Goal: Task Accomplishment & Management: Use online tool/utility

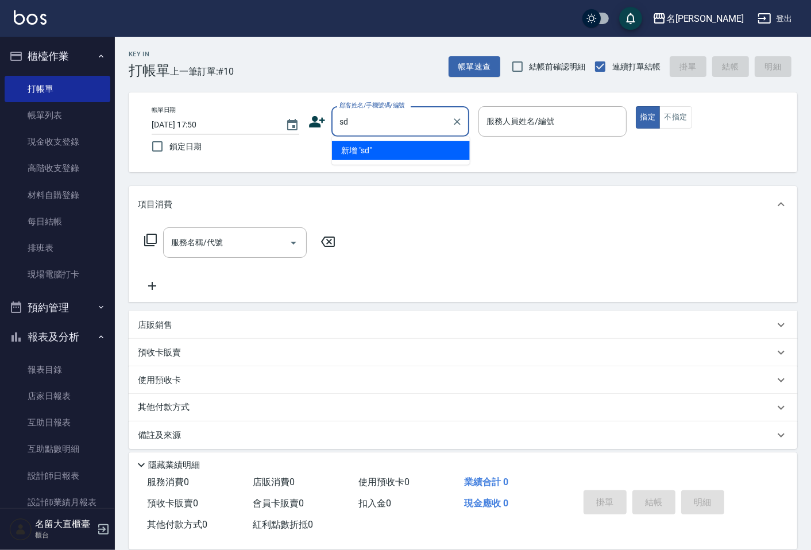
type input "s"
type input "顧客姓名未設定/d00/d00"
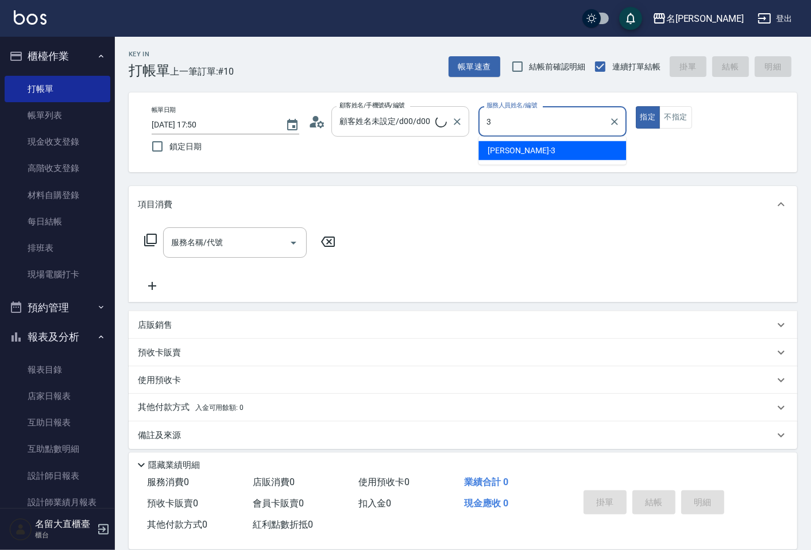
type input "[PERSON_NAME]3"
type button "true"
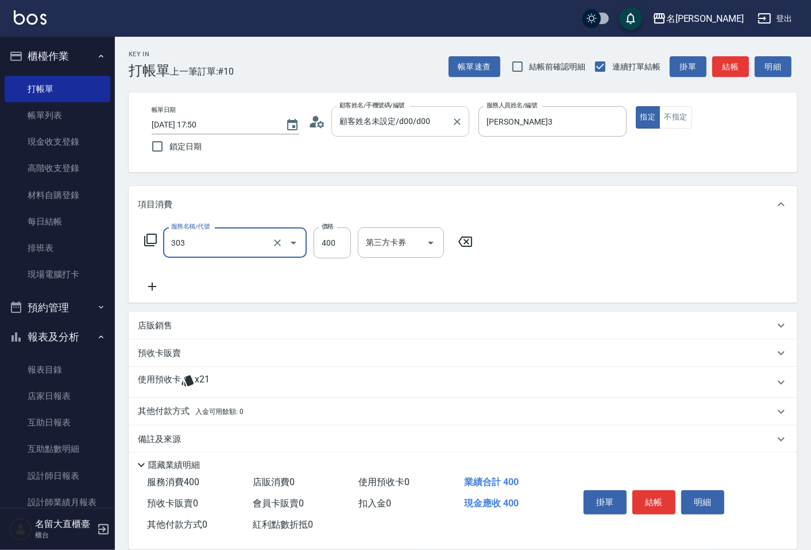
type input "剪髮(C級)(303)"
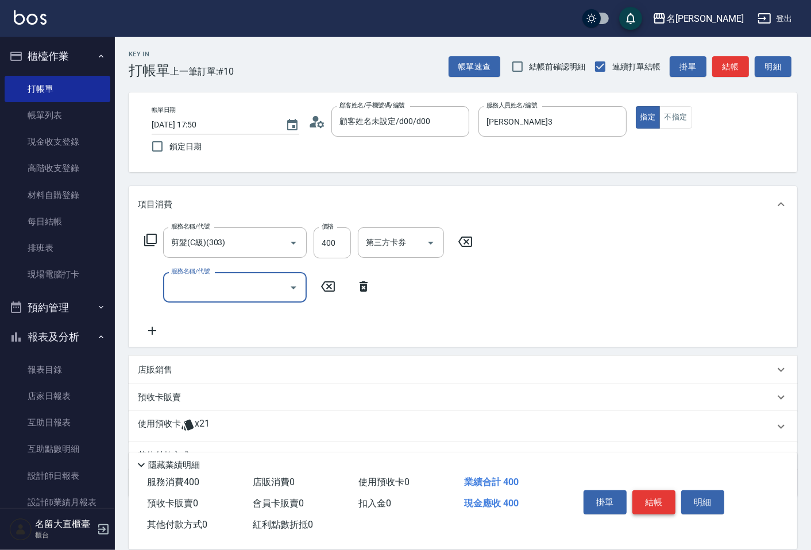
click at [657, 509] on button "結帳" at bounding box center [653, 502] width 43 height 24
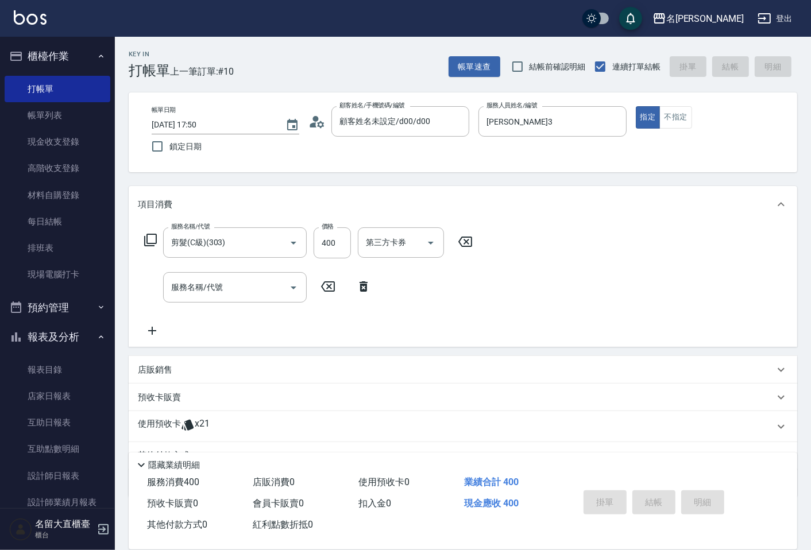
type input "[DATE] 18:33"
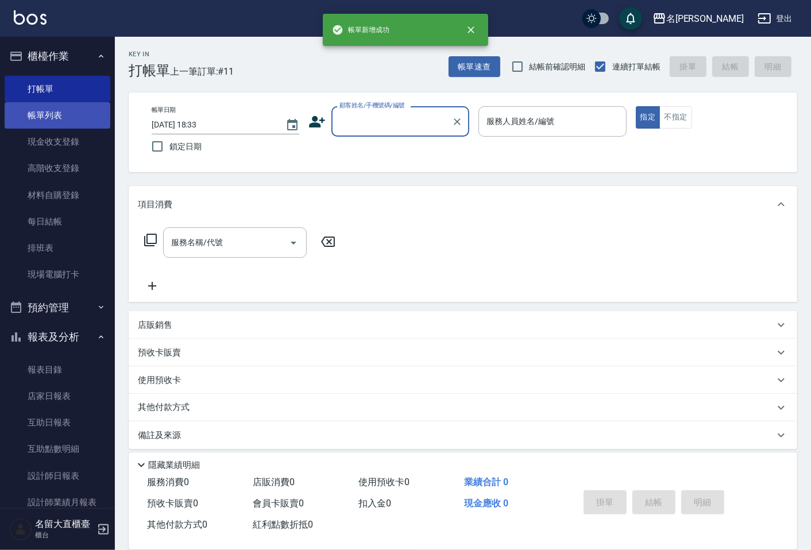
click at [56, 112] on link "帳單列表" at bounding box center [58, 115] width 106 height 26
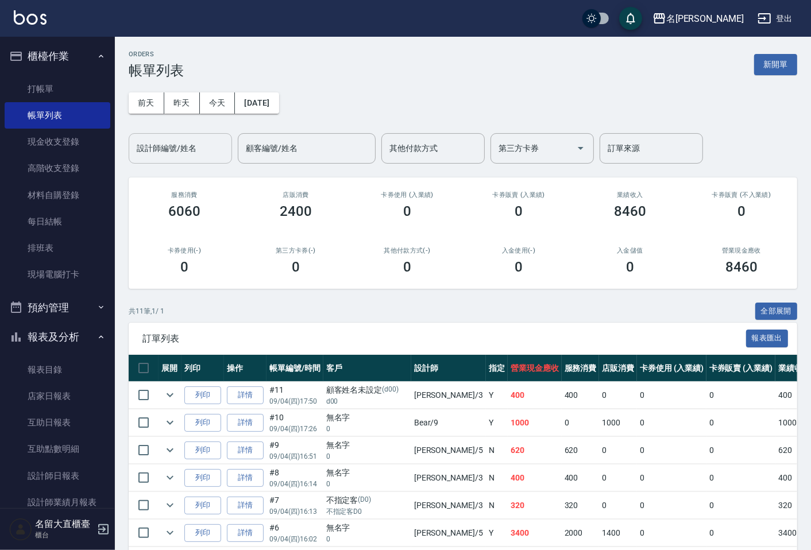
click at [188, 149] on input "設計師編號/姓名" at bounding box center [180, 148] width 93 height 20
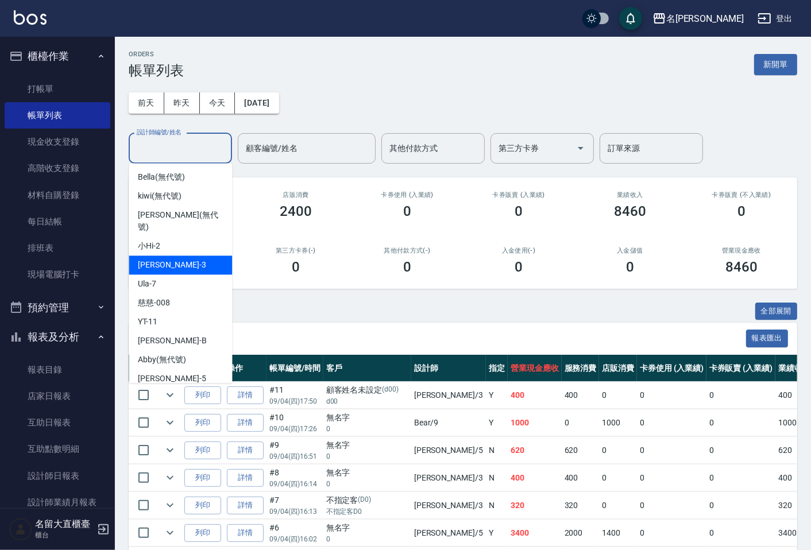
click at [165, 261] on div "[PERSON_NAME]3" at bounding box center [180, 265] width 103 height 19
type input "[PERSON_NAME]3"
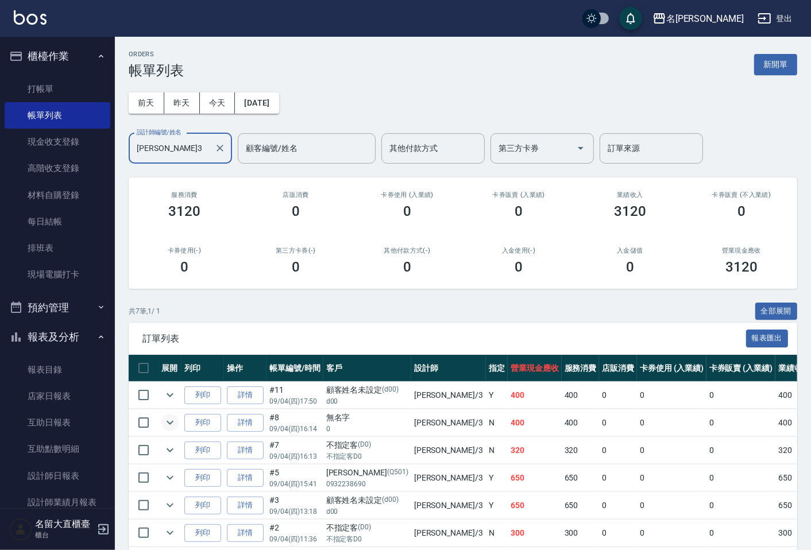
click at [176, 425] on icon "expand row" at bounding box center [170, 423] width 14 height 14
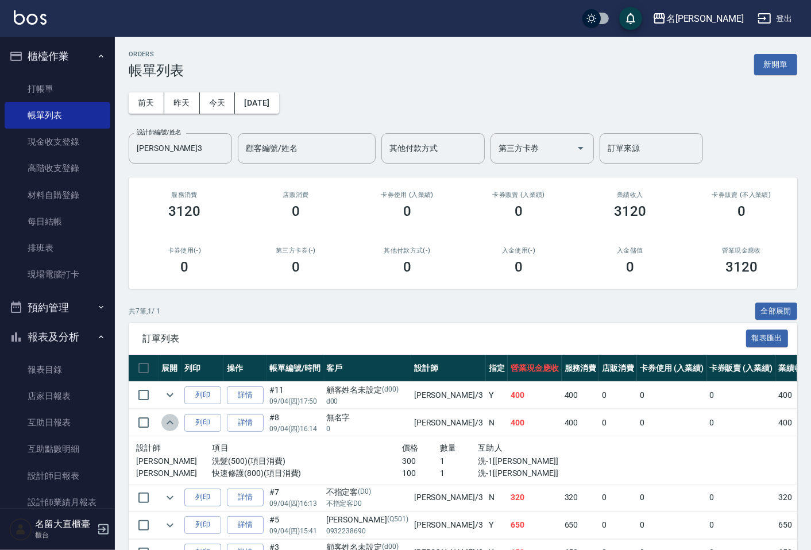
click at [176, 425] on icon "expand row" at bounding box center [170, 423] width 14 height 14
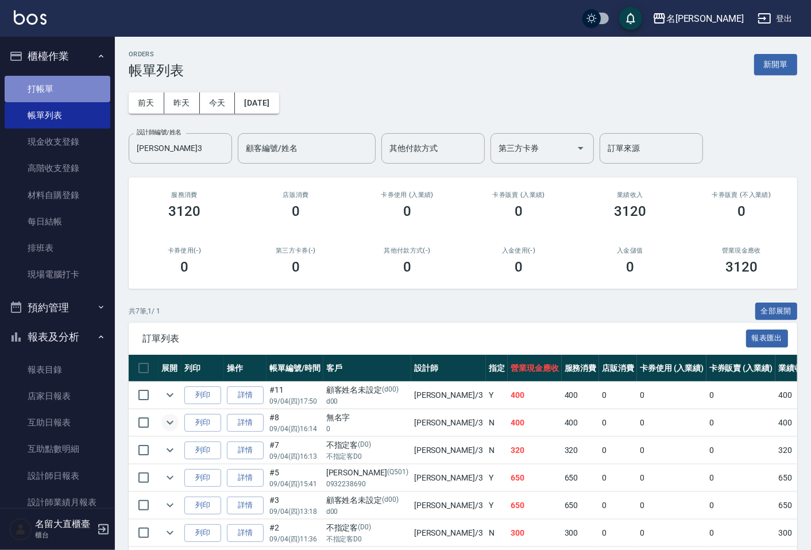
click at [63, 83] on link "打帳單" at bounding box center [58, 89] width 106 height 26
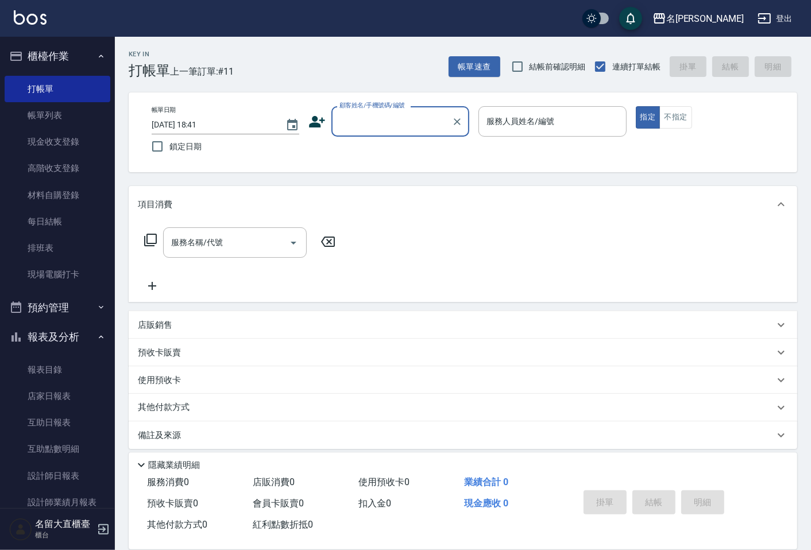
click at [389, 119] on input "顧客姓名/手機號碼/編號" at bounding box center [391, 121] width 110 height 20
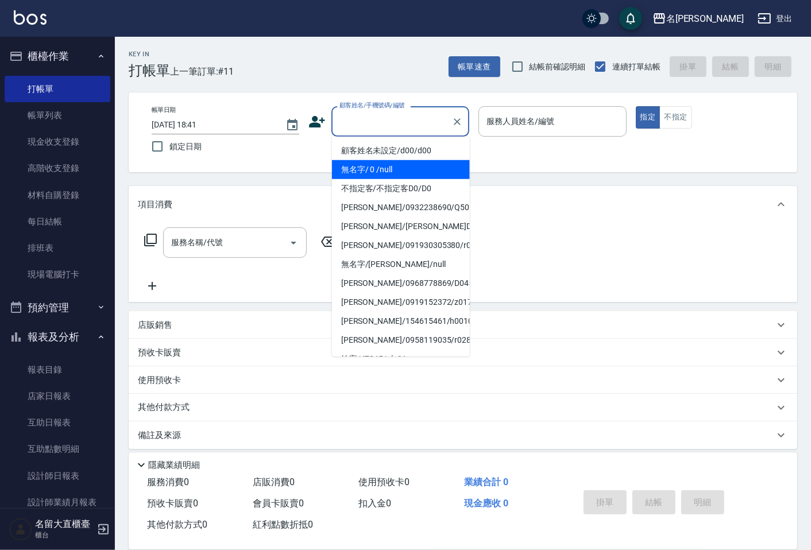
click at [388, 163] on li "無名字/ 0 /null" at bounding box center [401, 169] width 138 height 19
type input "無名字/ 0 /null"
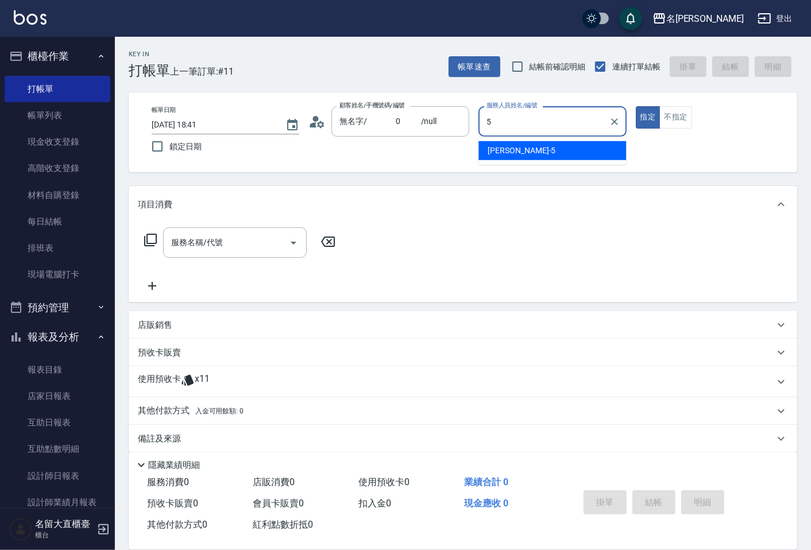
type input "[PERSON_NAME]-5"
type button "true"
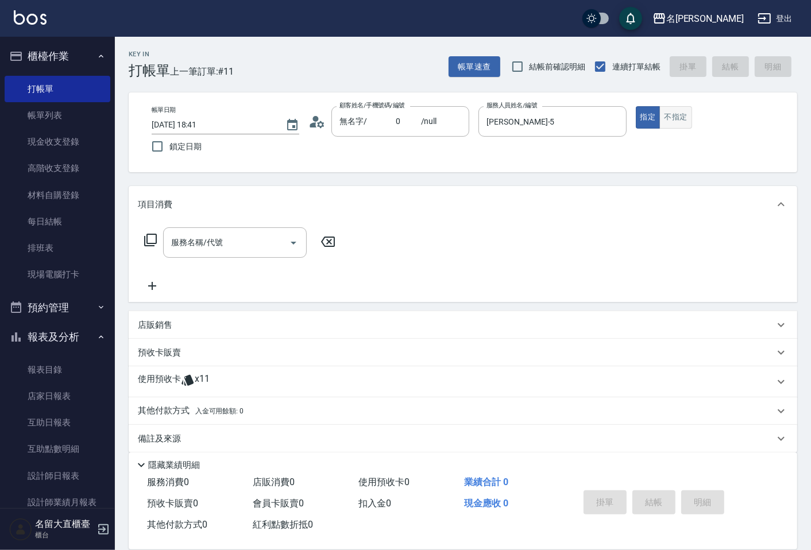
click at [676, 118] on button "不指定" at bounding box center [675, 117] width 32 height 22
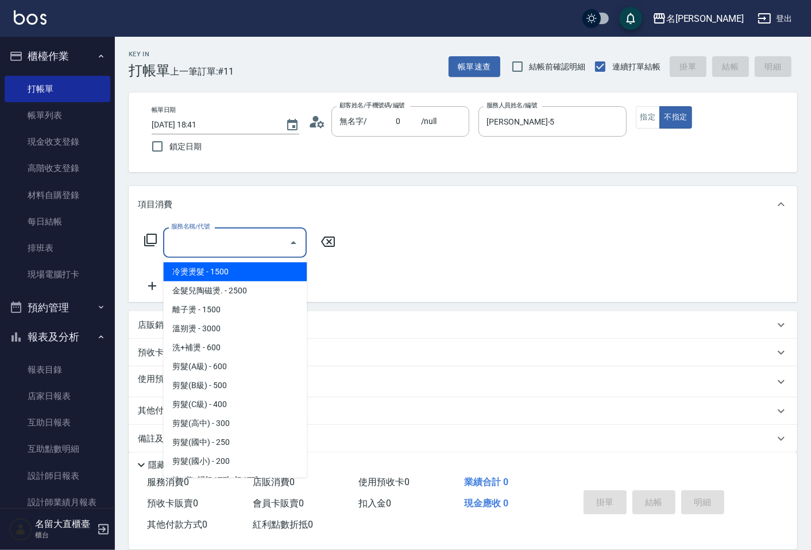
click at [200, 242] on input "服務名稱/代號" at bounding box center [226, 243] width 116 height 20
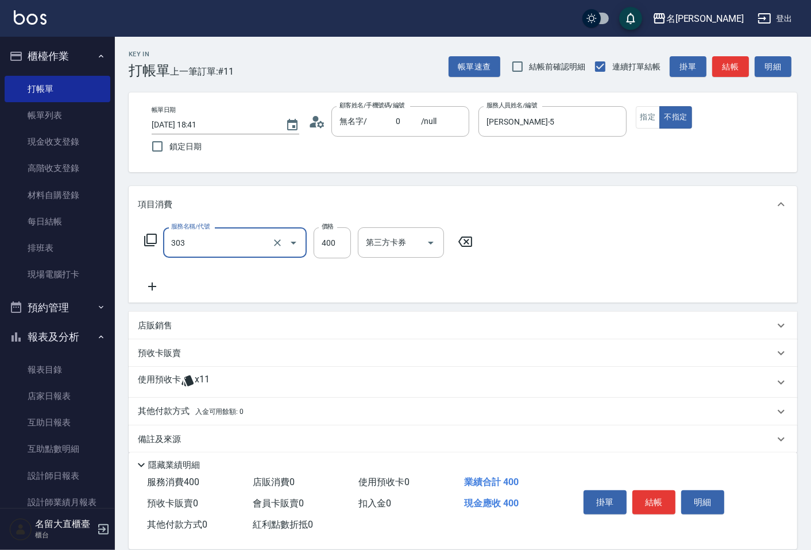
type input "剪髮(C級)(303)"
type input "350"
click at [734, 69] on button "結帳" at bounding box center [730, 66] width 37 height 21
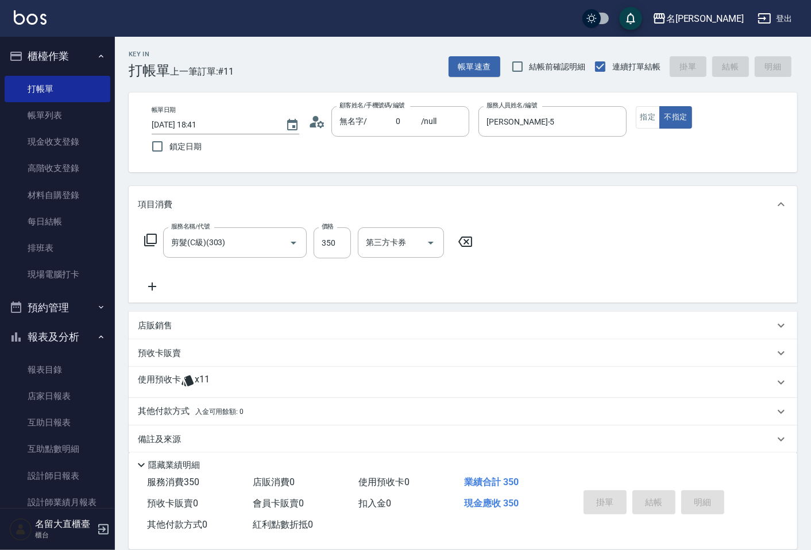
type input "[DATE] 18:42"
